Goal: Find specific page/section: Find specific page/section

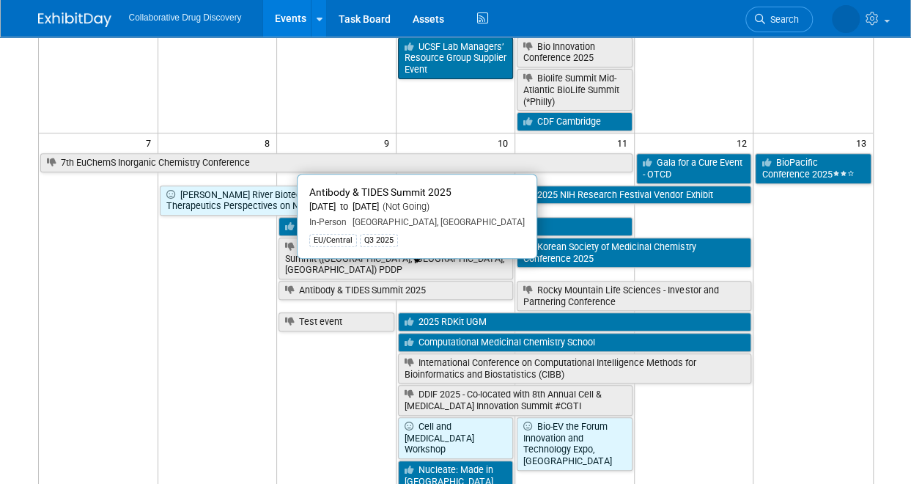
scroll to position [199, 0]
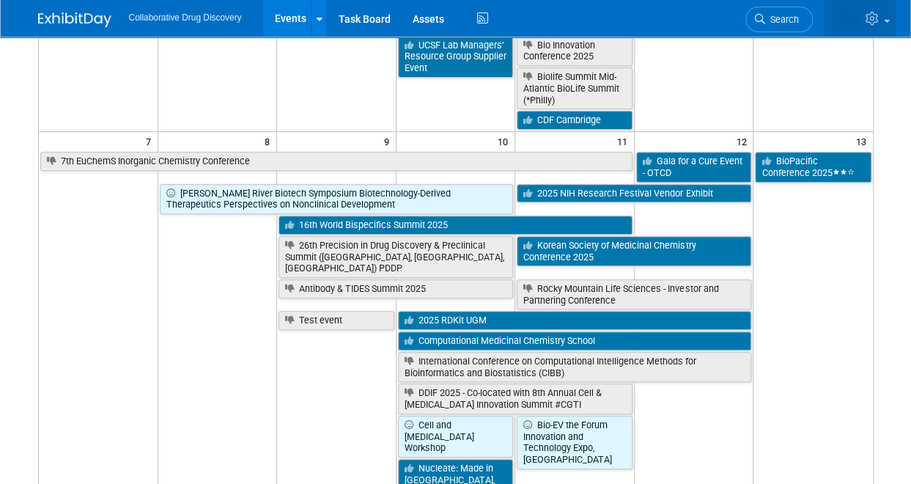
click at [889, 24] on link at bounding box center [860, 18] width 72 height 37
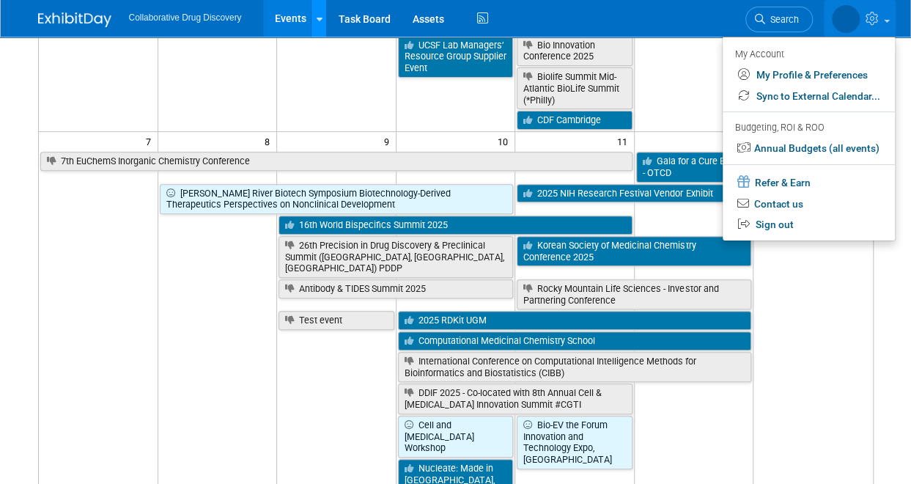
click at [322, 22] on icon at bounding box center [319, 20] width 6 height 10
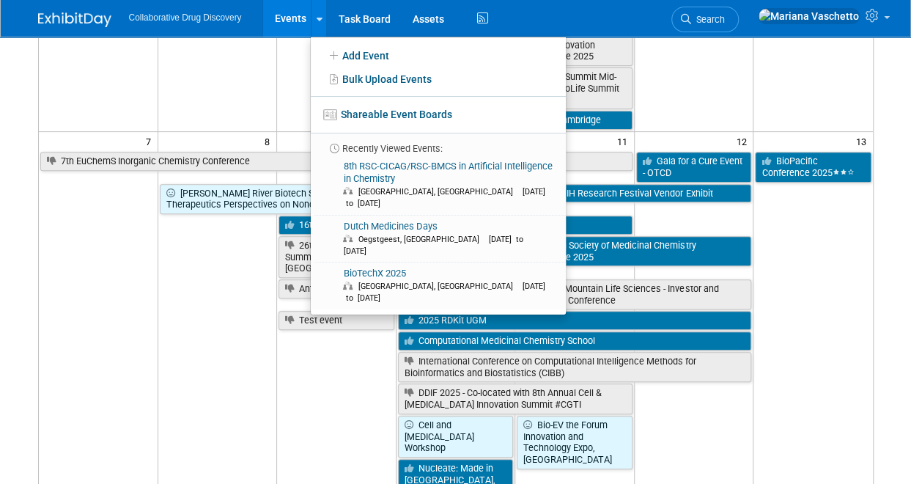
click at [621, 22] on div "Collaborative Drug Discovery Events Add Event Bulk Upload Events Shareable Even…" at bounding box center [456, 18] width 836 height 37
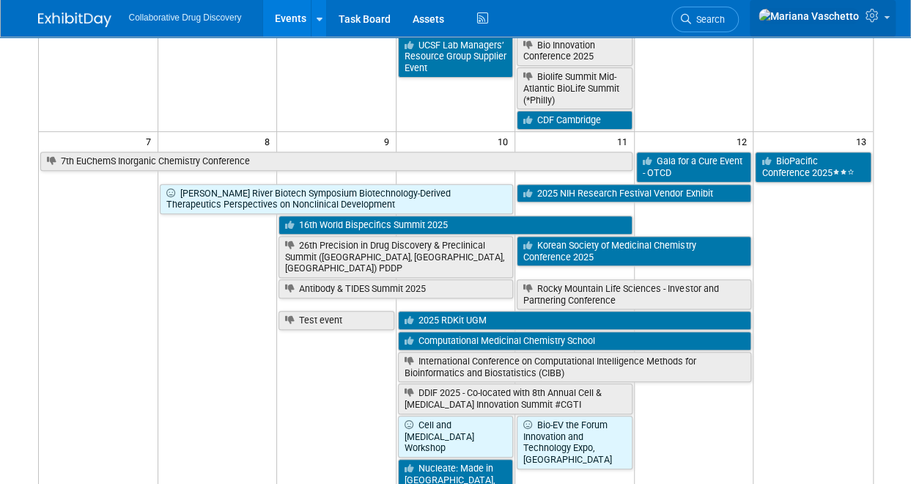
click at [877, 22] on icon at bounding box center [874, 15] width 17 height 13
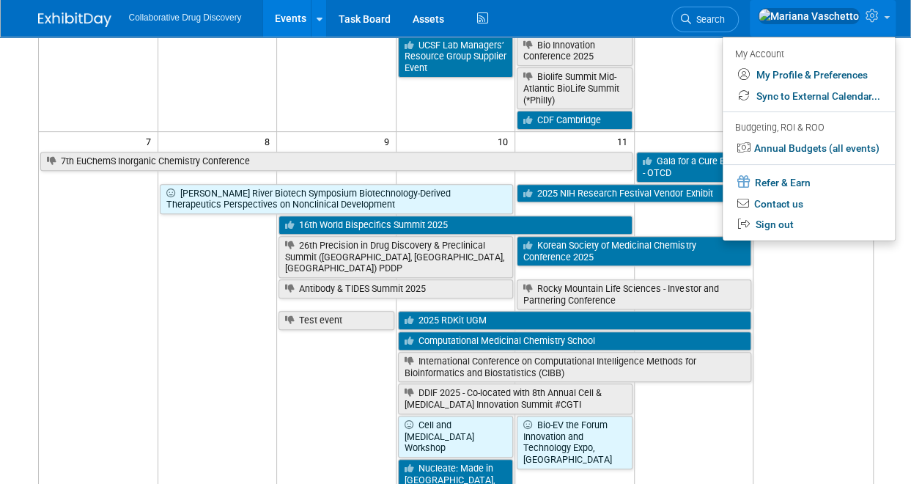
click at [877, 22] on icon at bounding box center [874, 15] width 17 height 13
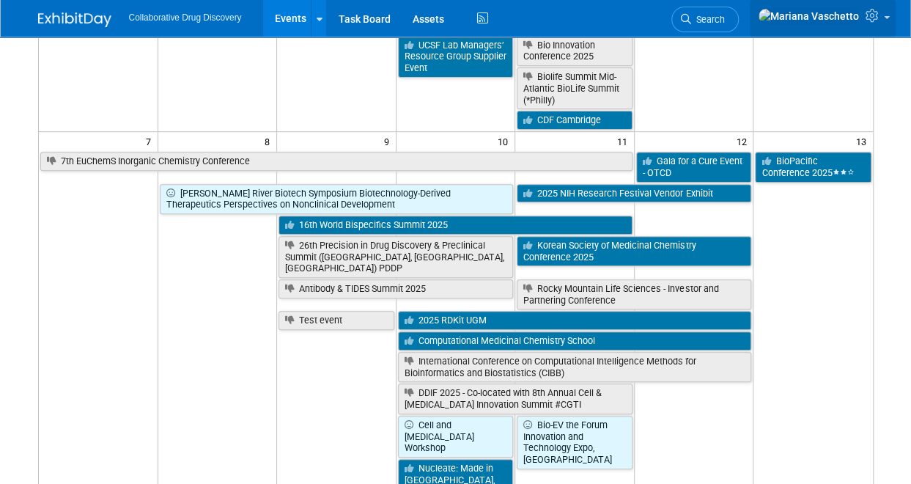
click at [877, 22] on icon at bounding box center [874, 15] width 17 height 13
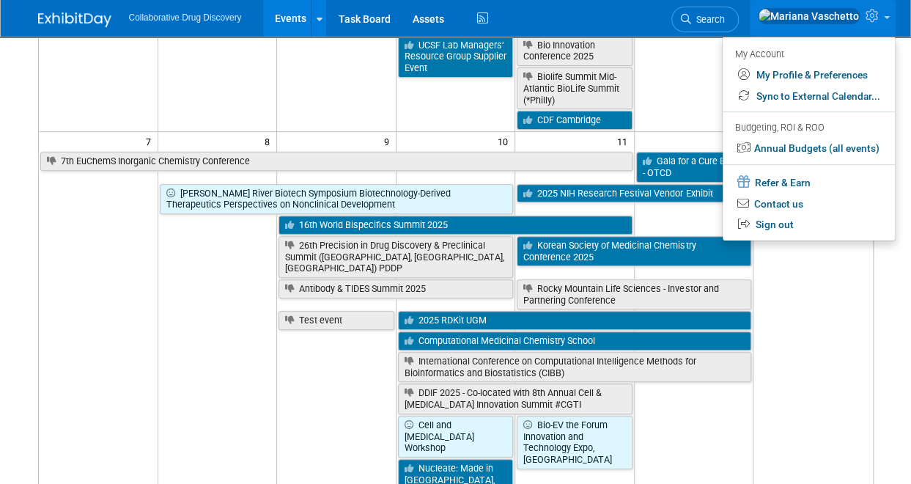
click at [688, 19] on div "Collaborative Drug Discovery Events Add Event Bulk Upload Events Shareable Even…" at bounding box center [456, 18] width 836 height 37
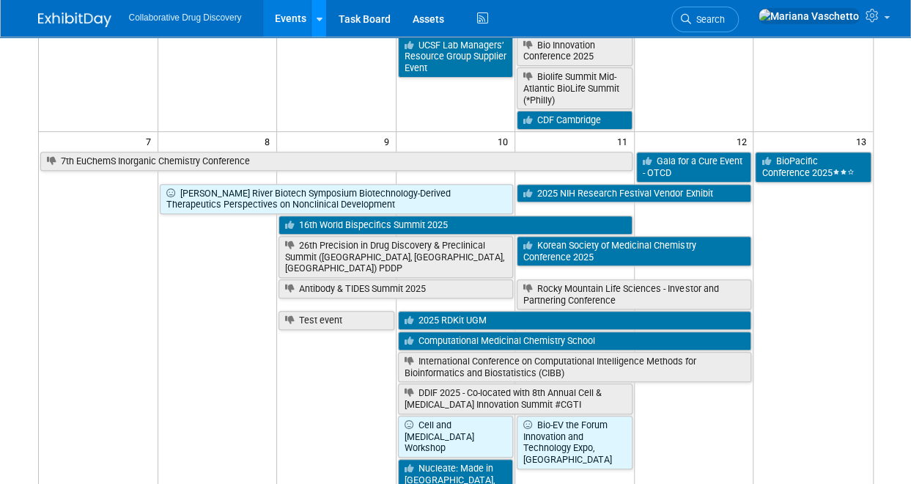
click at [326, 18] on link at bounding box center [318, 18] width 15 height 37
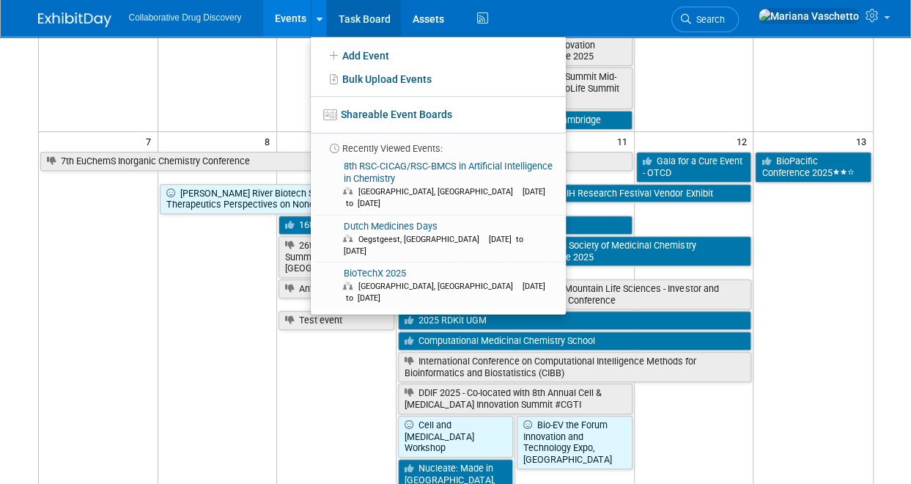
click at [399, 21] on link "Task Board" at bounding box center [364, 18] width 74 height 37
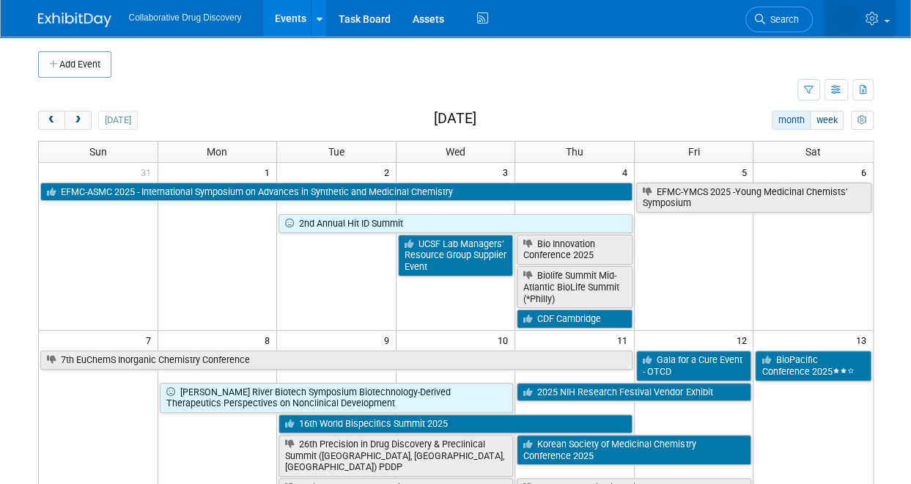
click at [844, 20] on img at bounding box center [846, 19] width 28 height 28
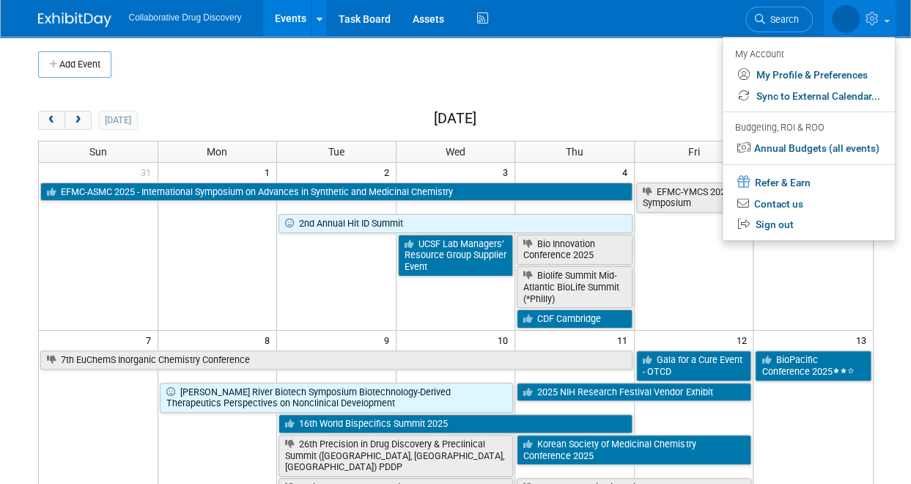
click at [877, 22] on icon at bounding box center [874, 18] width 17 height 13
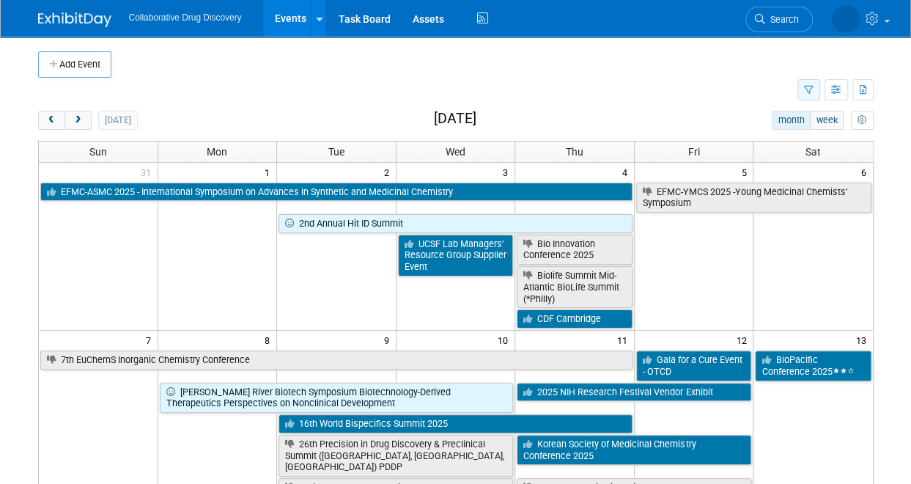
click at [811, 89] on icon "button" at bounding box center [809, 91] width 10 height 10
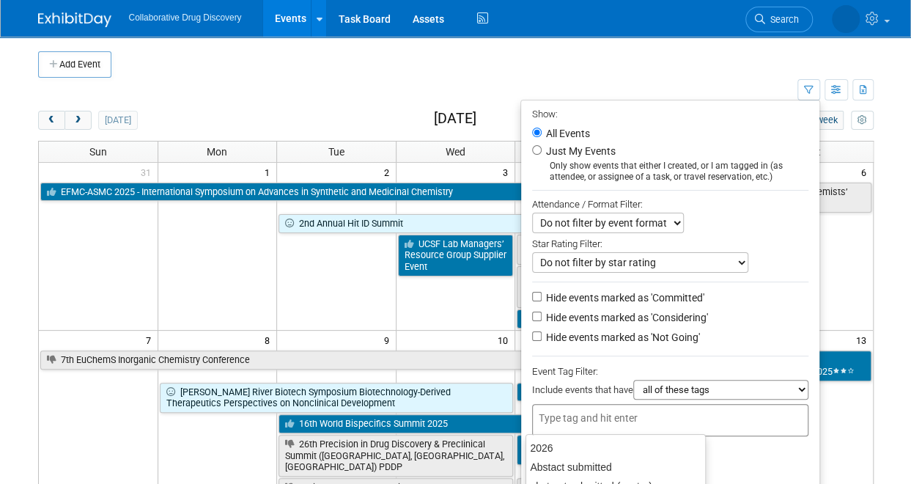
click at [606, 416] on input "text" at bounding box center [597, 417] width 117 height 15
type input "eu"
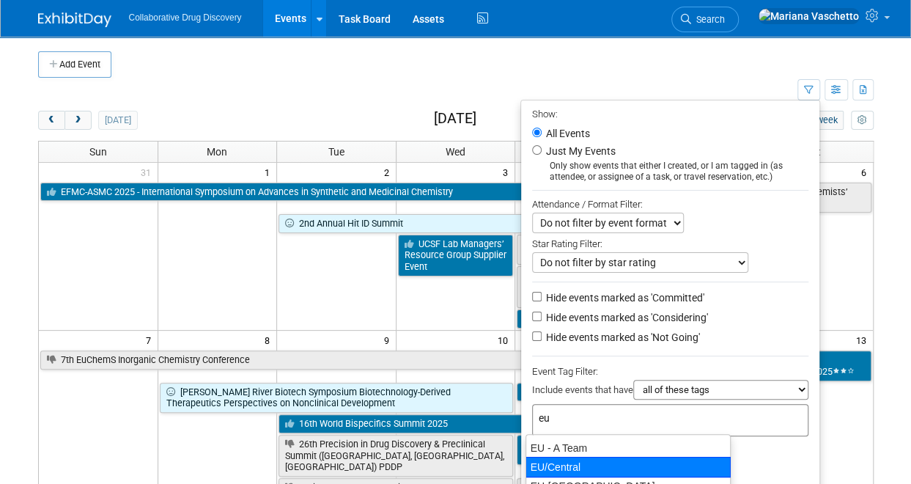
click at [573, 461] on div "EU/Central" at bounding box center [628, 467] width 205 height 21
type input "EU/Central"
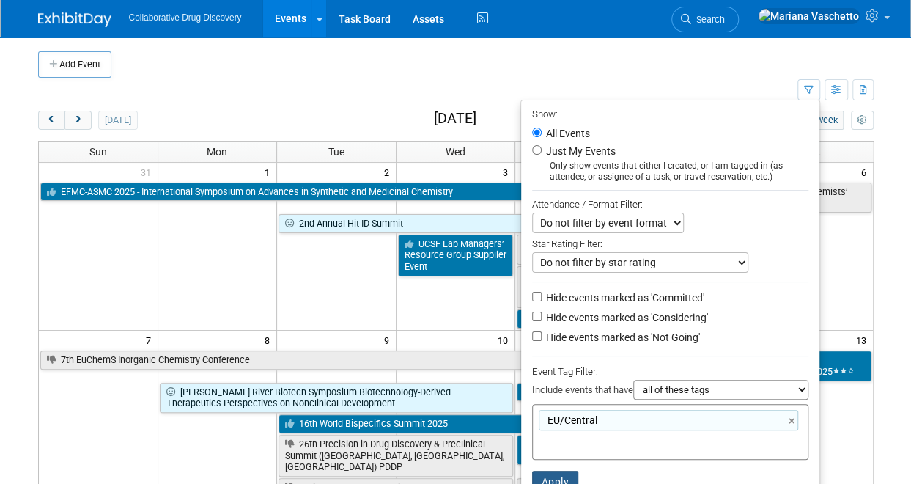
click at [542, 474] on button "Apply" at bounding box center [555, 482] width 47 height 22
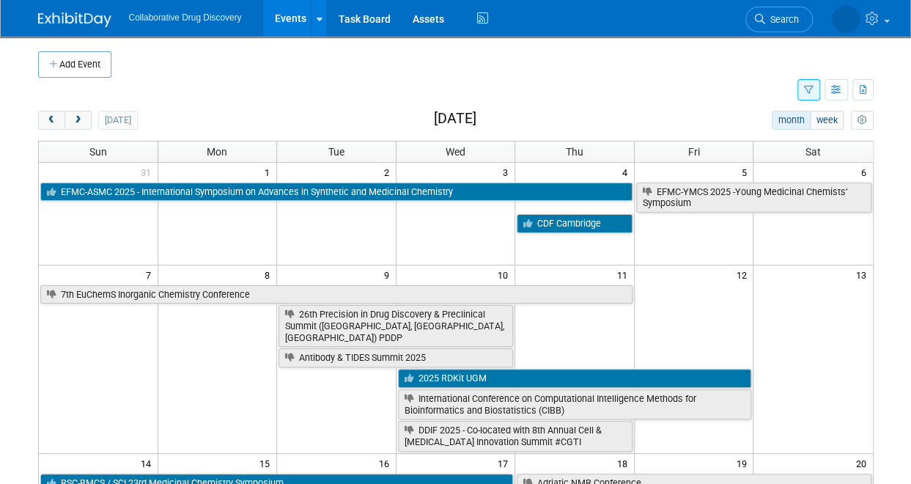
click at [810, 89] on icon "button" at bounding box center [809, 91] width 10 height 10
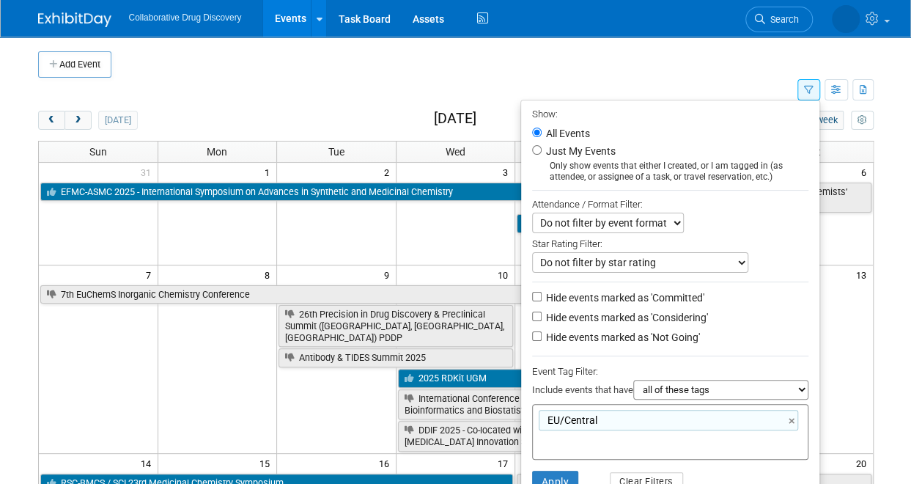
click at [636, 301] on label "Hide events marked as 'Committed'" at bounding box center [623, 297] width 161 height 15
click at [542, 301] on input "Hide events marked as 'Committed'" at bounding box center [537, 297] width 10 height 10
click at [627, 296] on label "Hide events marked as 'Committed'" at bounding box center [623, 297] width 161 height 15
click at [542, 296] on input "Hide events marked as 'Committed'" at bounding box center [537, 297] width 10 height 10
checkbox input "false"
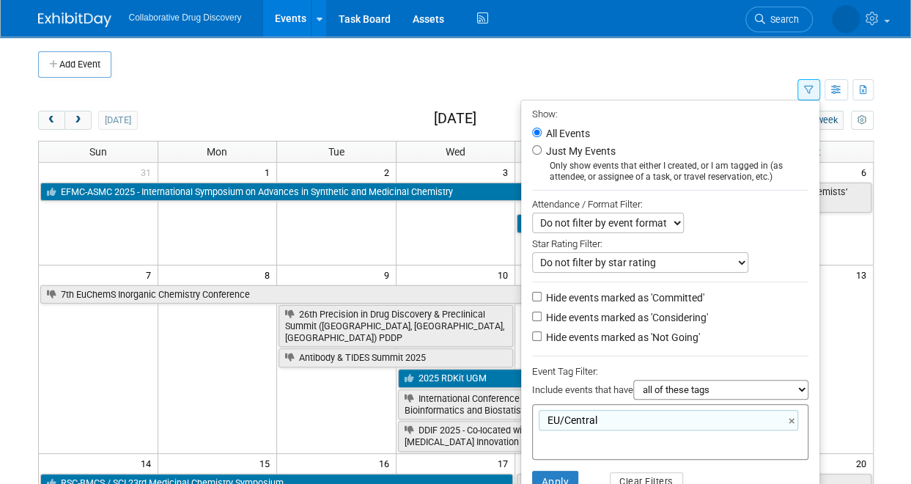
click at [614, 314] on label "Hide events marked as 'Considering'" at bounding box center [625, 317] width 165 height 15
click at [542, 314] on input "Hide events marked as 'Considering'" at bounding box center [537, 317] width 10 height 10
checkbox input "true"
click at [614, 328] on li "Hide events marked as 'Not Going'" at bounding box center [670, 338] width 298 height 20
click at [609, 344] on li "Hide events marked as 'Not Going'" at bounding box center [670, 338] width 298 height 20
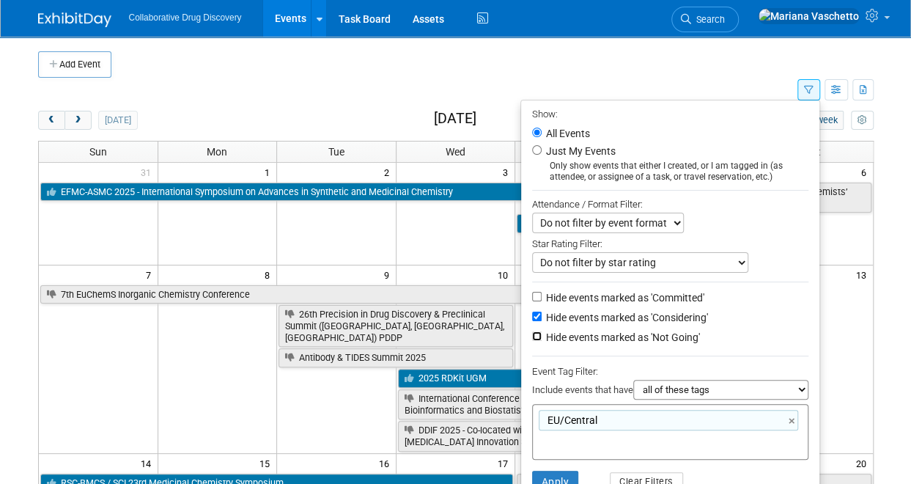
drag, startPoint x: 530, startPoint y: 333, endPoint x: 741, endPoint y: 306, distance: 212.8
click at [741, 306] on ul "Show: All Events Just My Events Only show events that either I created, or I am…" at bounding box center [670, 313] width 300 height 427
click at [532, 335] on input "Hide events marked as 'Not Going'" at bounding box center [537, 336] width 10 height 10
checkbox input "true"
click at [559, 472] on button "Apply" at bounding box center [555, 482] width 47 height 22
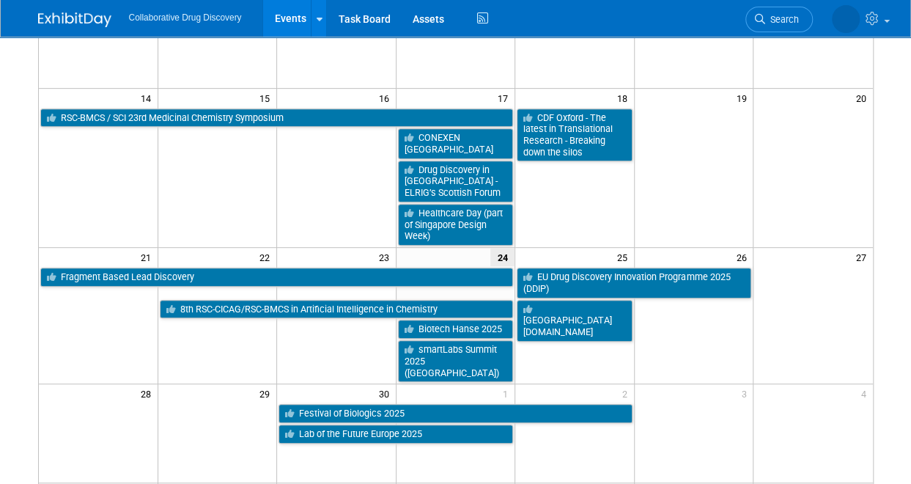
scroll to position [272, 0]
